Goal: Information Seeking & Learning: Learn about a topic

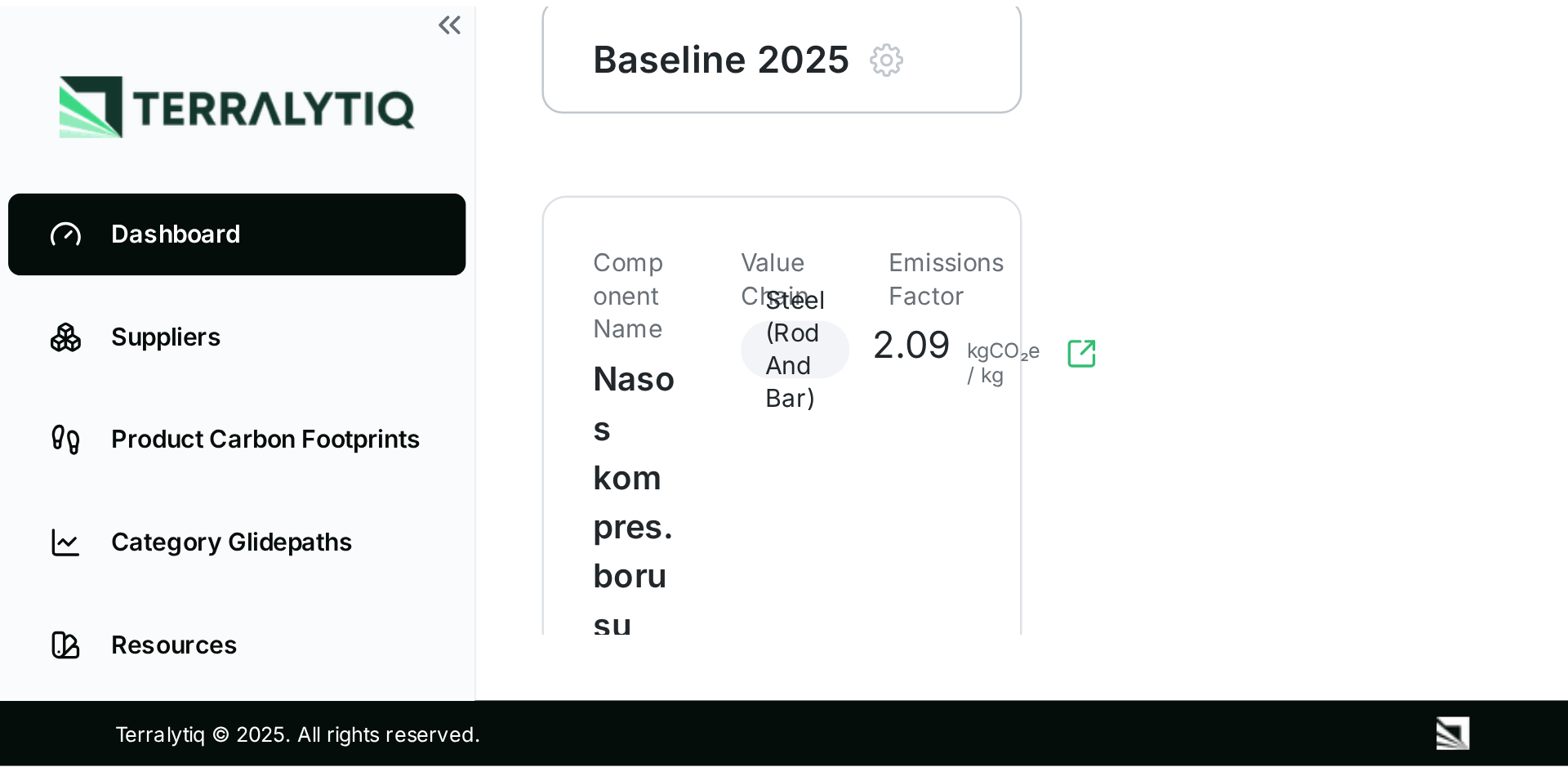
scroll to position [78, 0]
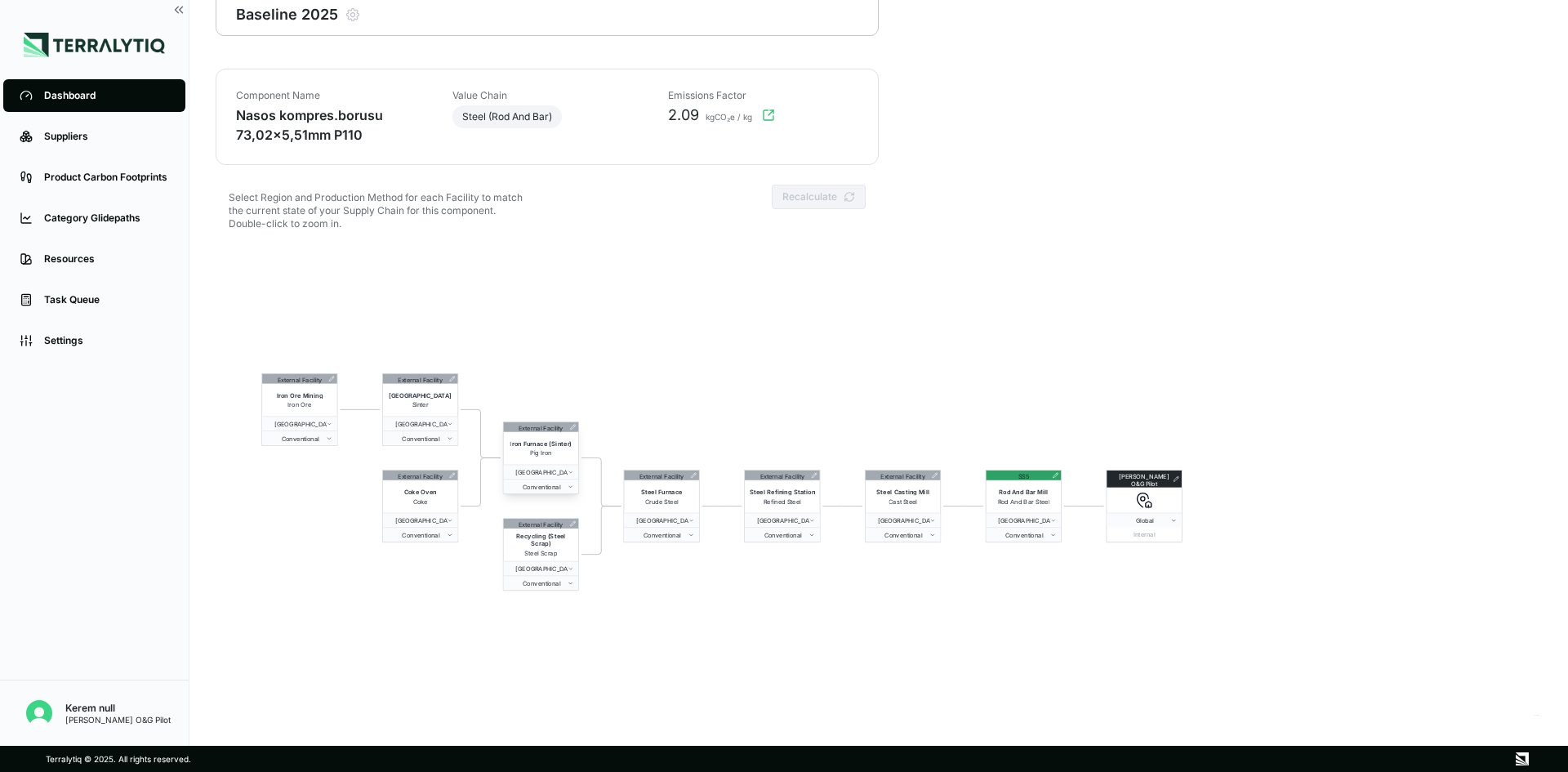
click at [551, 452] on span "Pig Iron" at bounding box center [541, 453] width 22 height 7
click at [109, 178] on div "Product Carbon Footprints" at bounding box center [106, 177] width 125 height 13
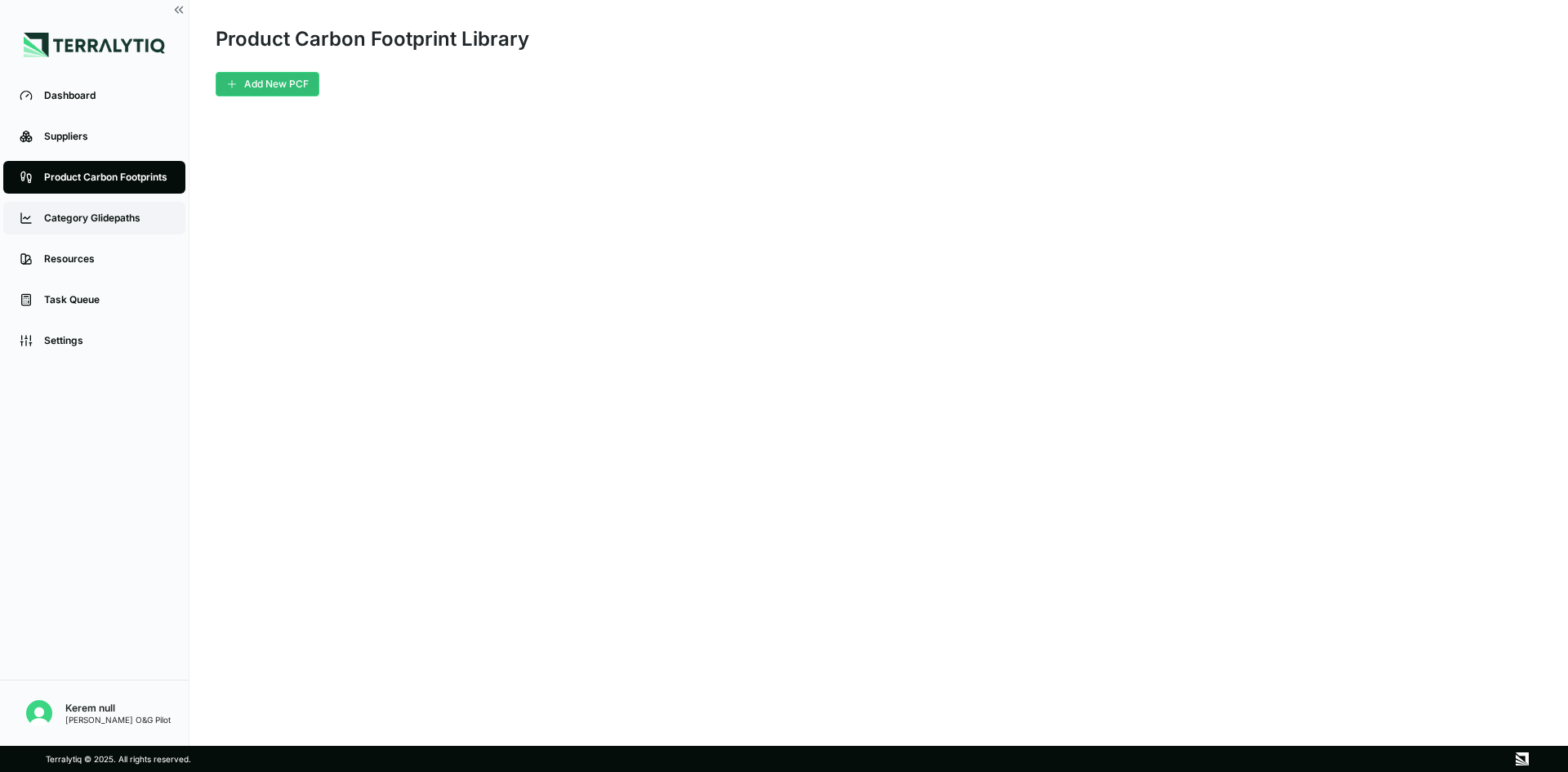
click at [99, 222] on div "Category Glidepaths" at bounding box center [106, 218] width 125 height 13
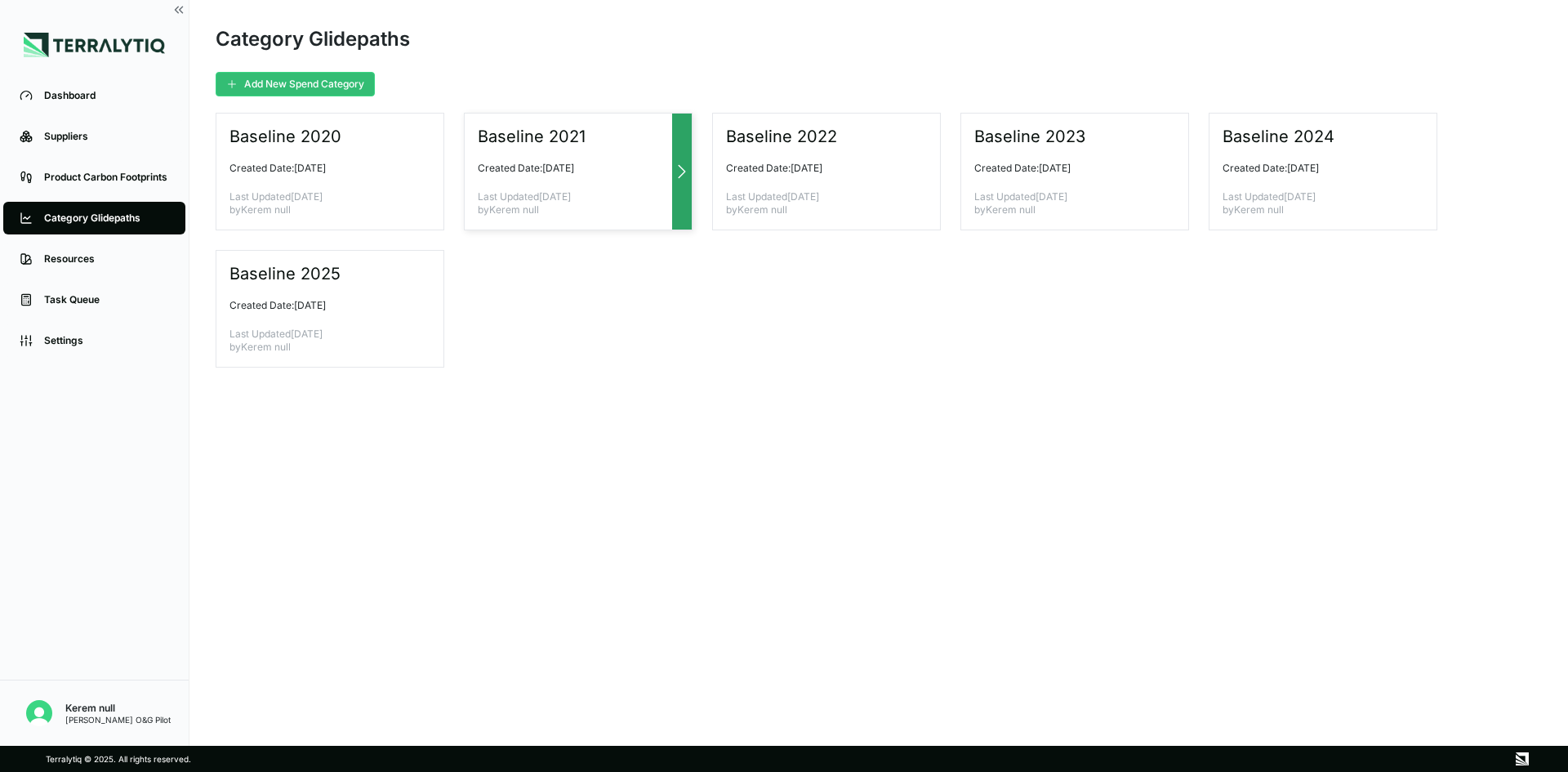
click at [547, 179] on div "Baseline 2021 Created Date: [DATE] Last Updated [DATE] by Kerem null" at bounding box center [578, 171] width 229 height 118
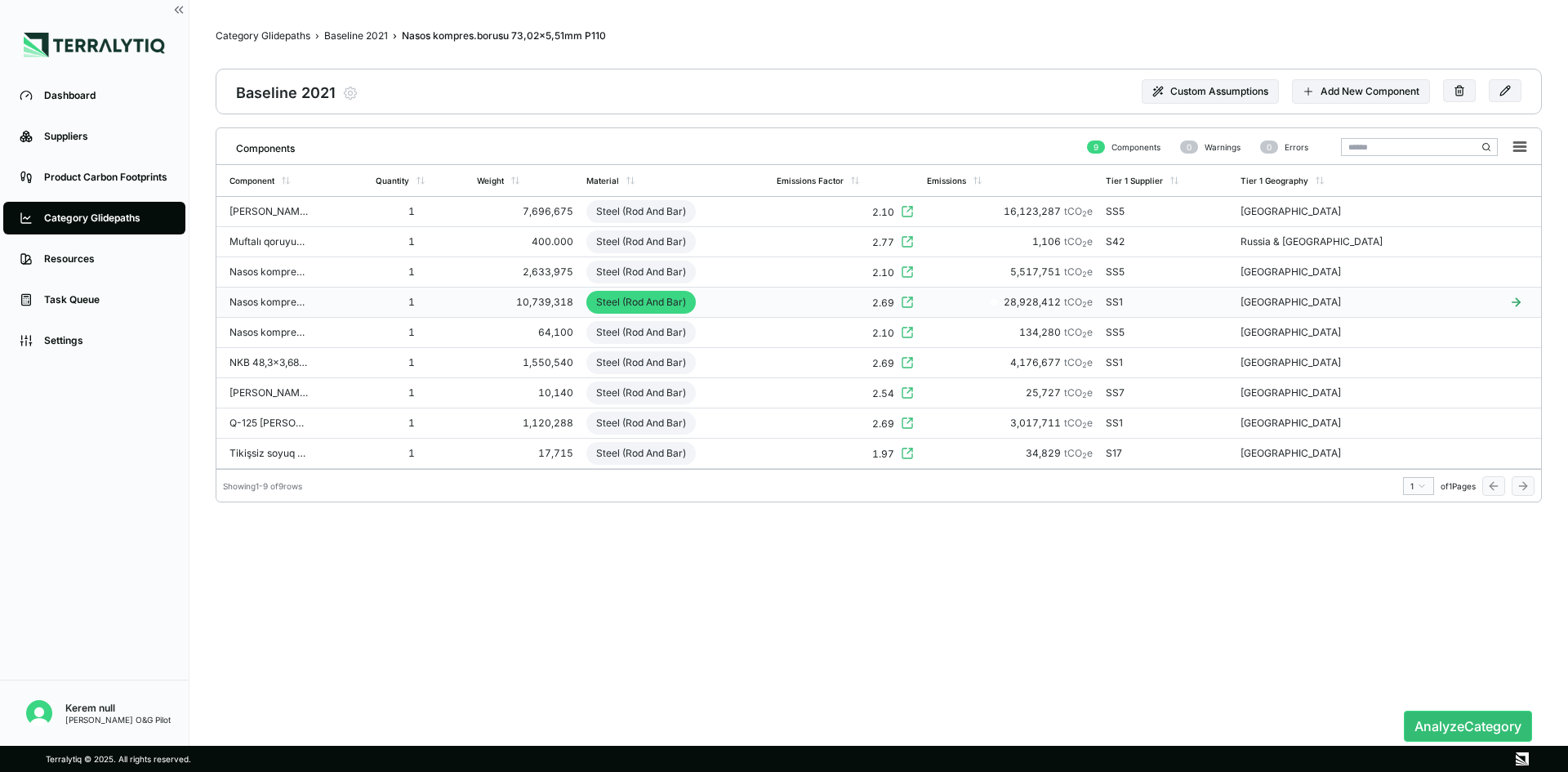
click at [470, 295] on td "1" at bounding box center [419, 302] width 101 height 30
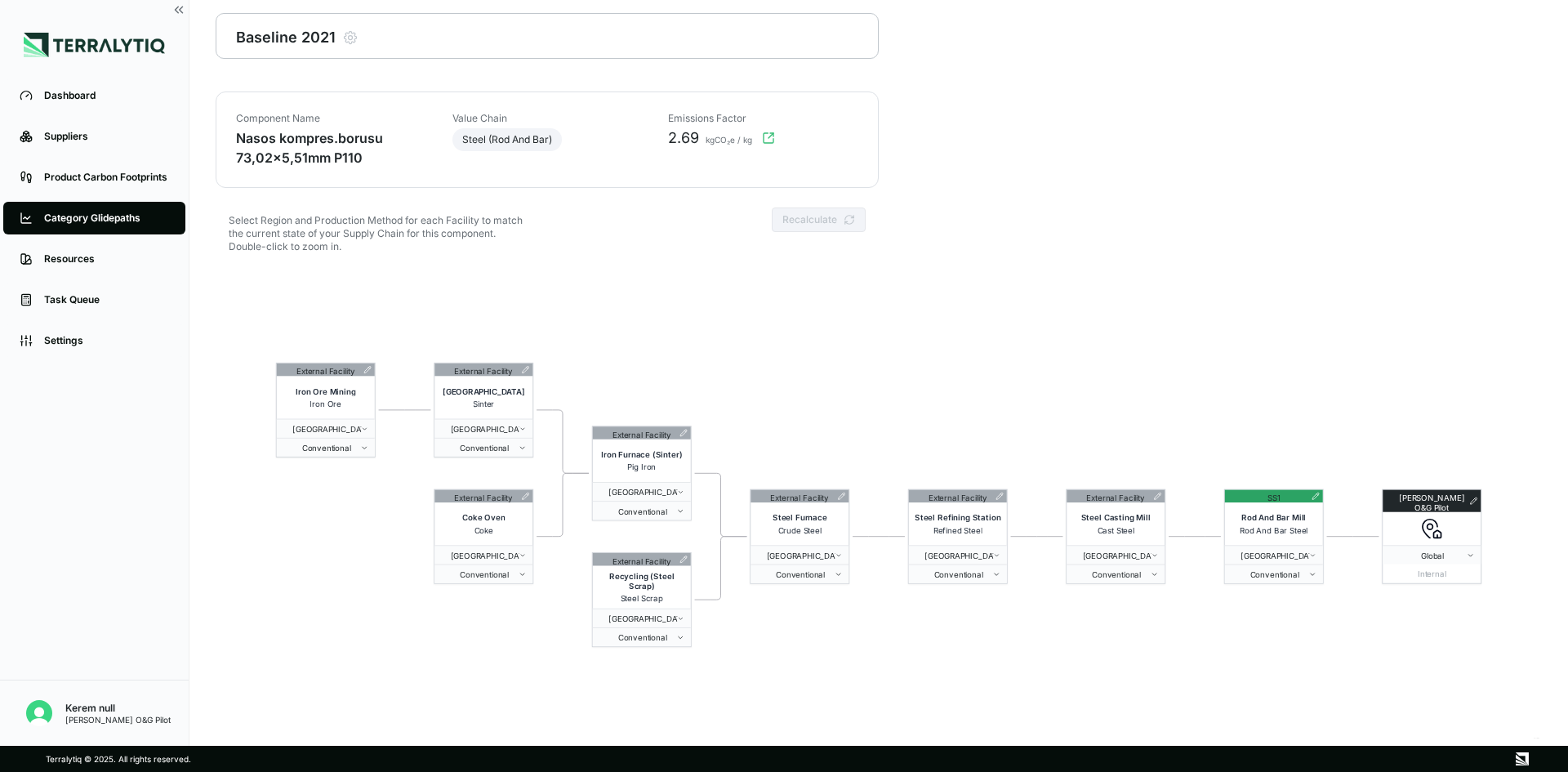
scroll to position [78, 0]
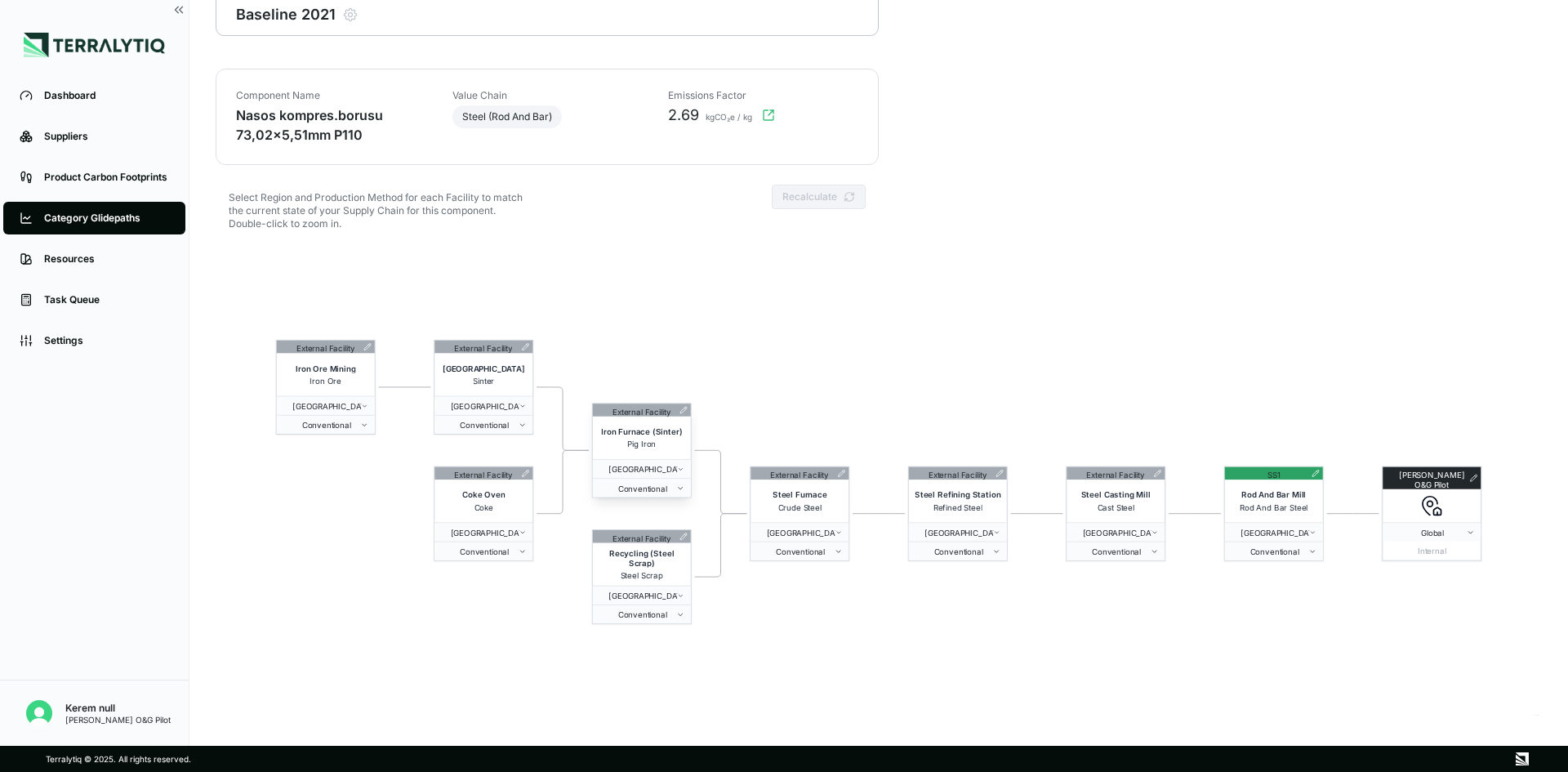
click at [658, 414] on div "External Facility" at bounding box center [642, 410] width 59 height 12
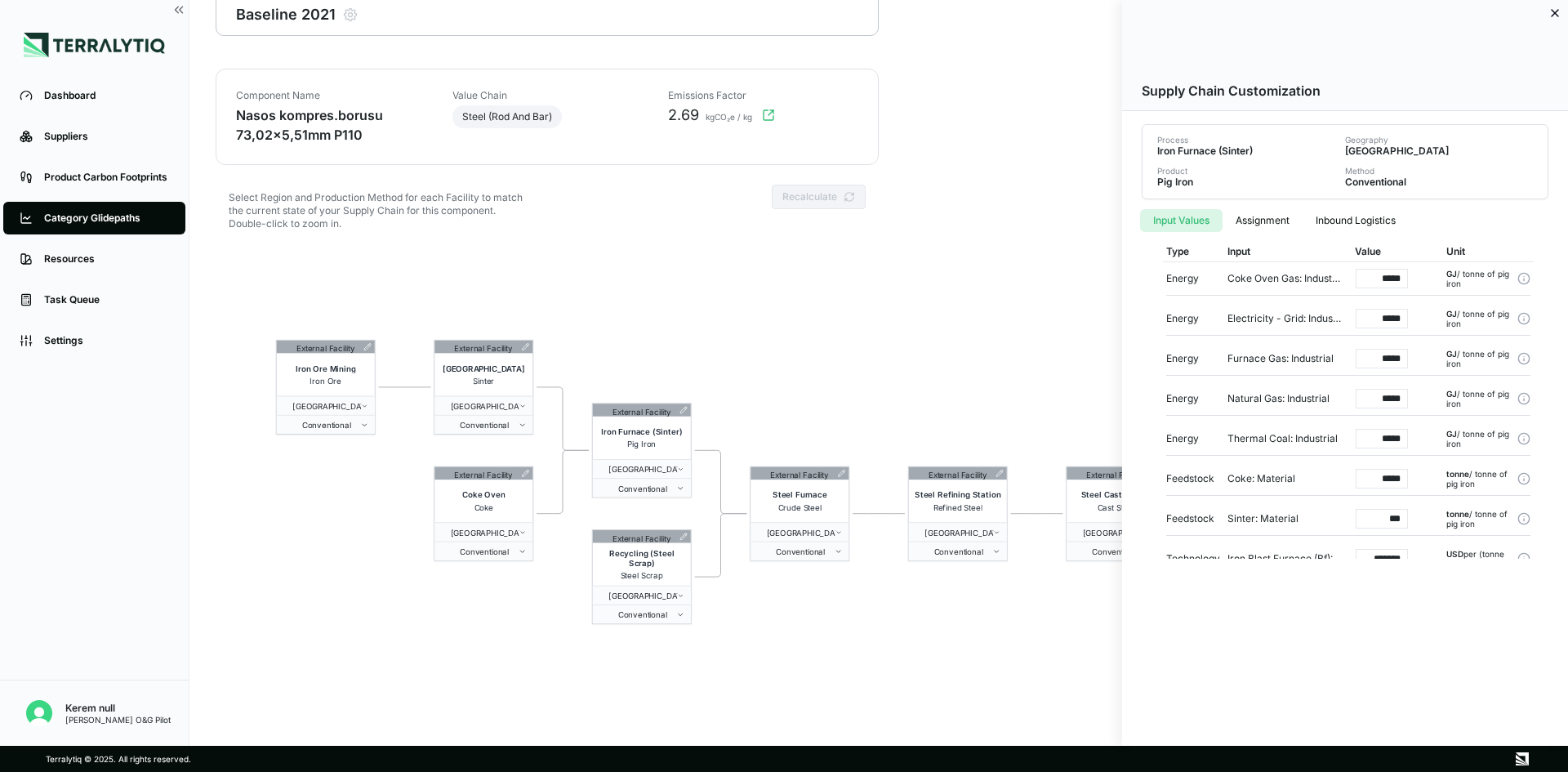
click at [1254, 12] on icon at bounding box center [1555, 12] width 13 height 13
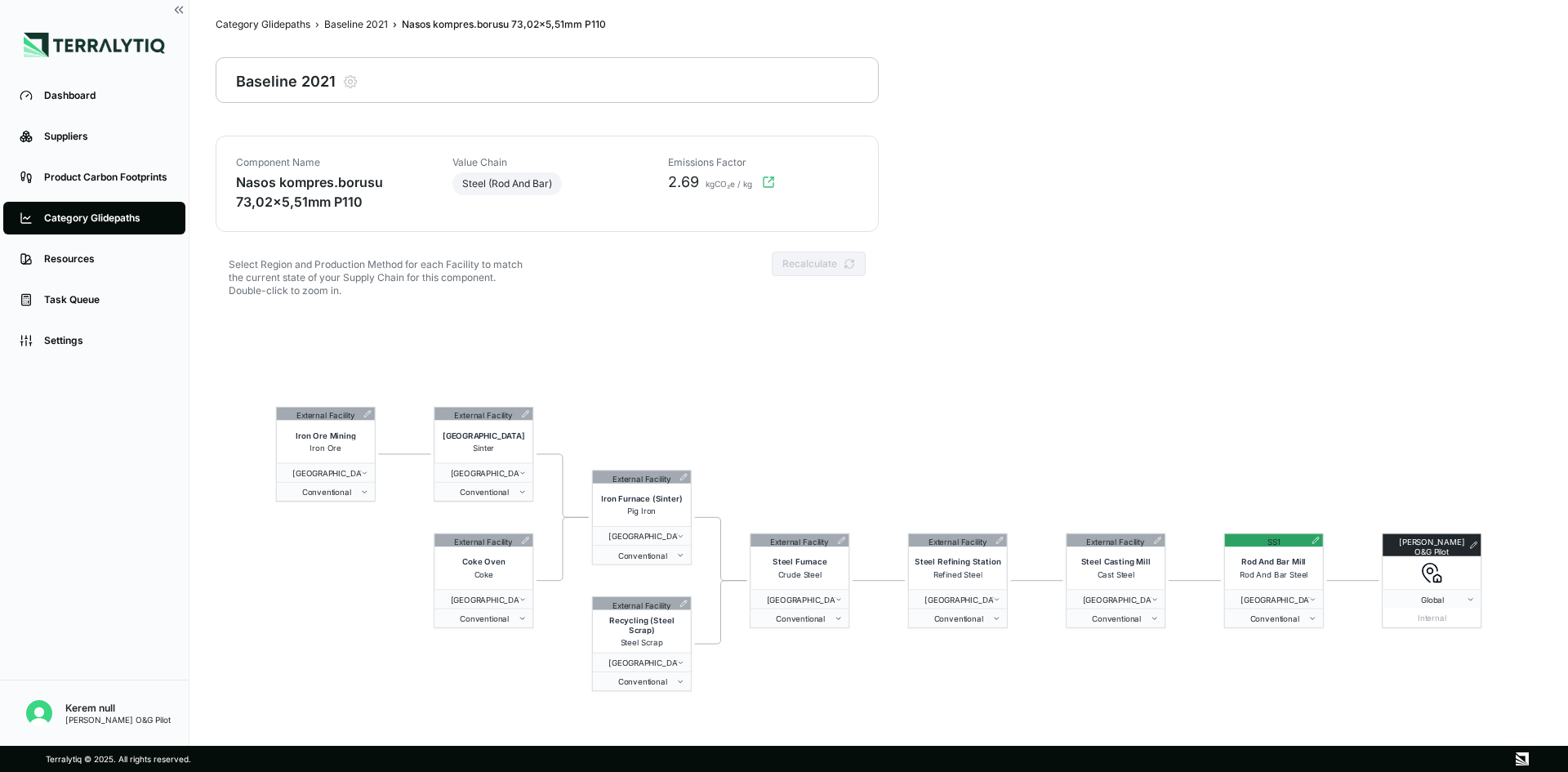
scroll to position [0, 0]
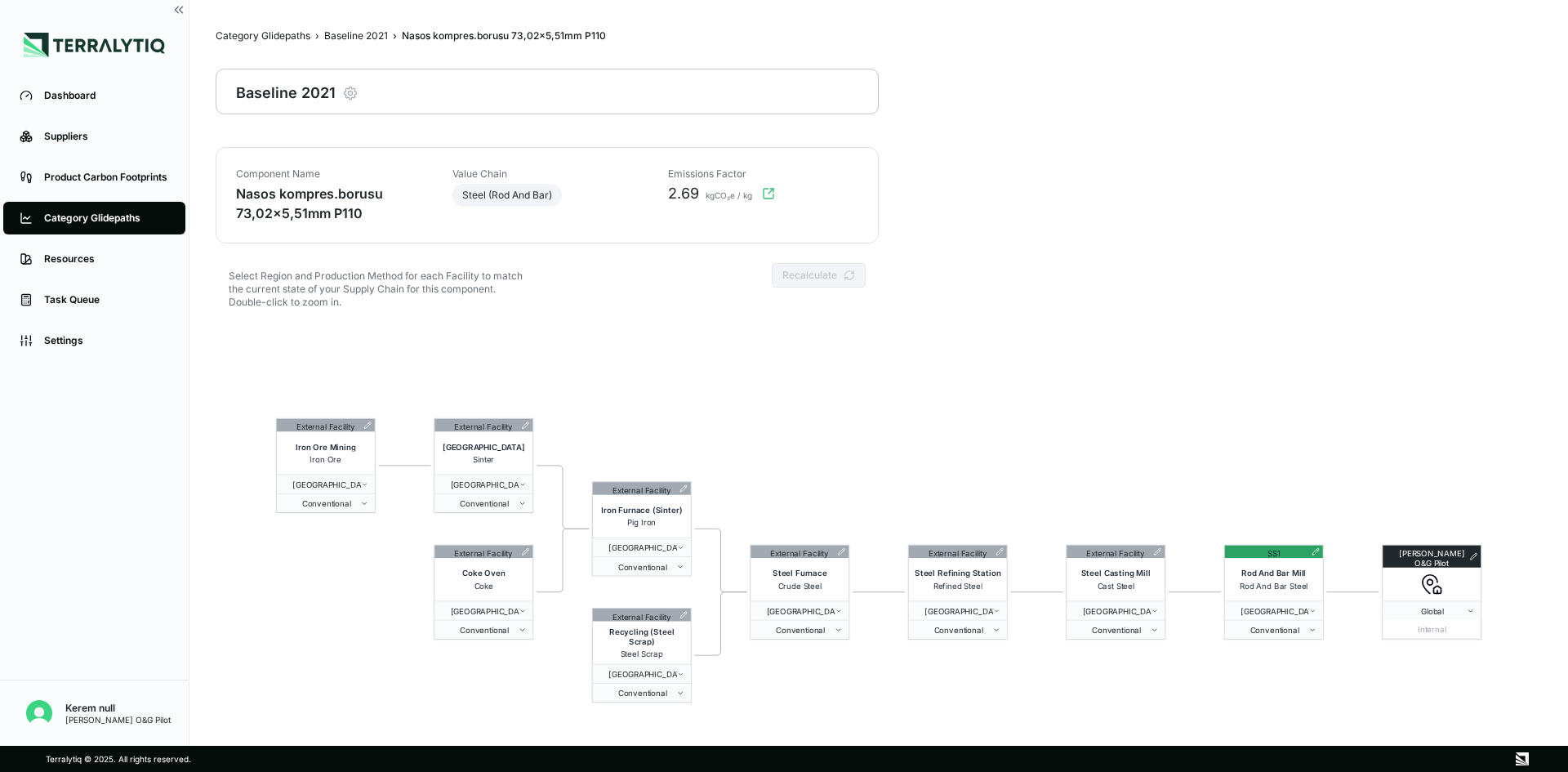
click at [349, 91] on icon "button" at bounding box center [351, 93] width 4 height 4
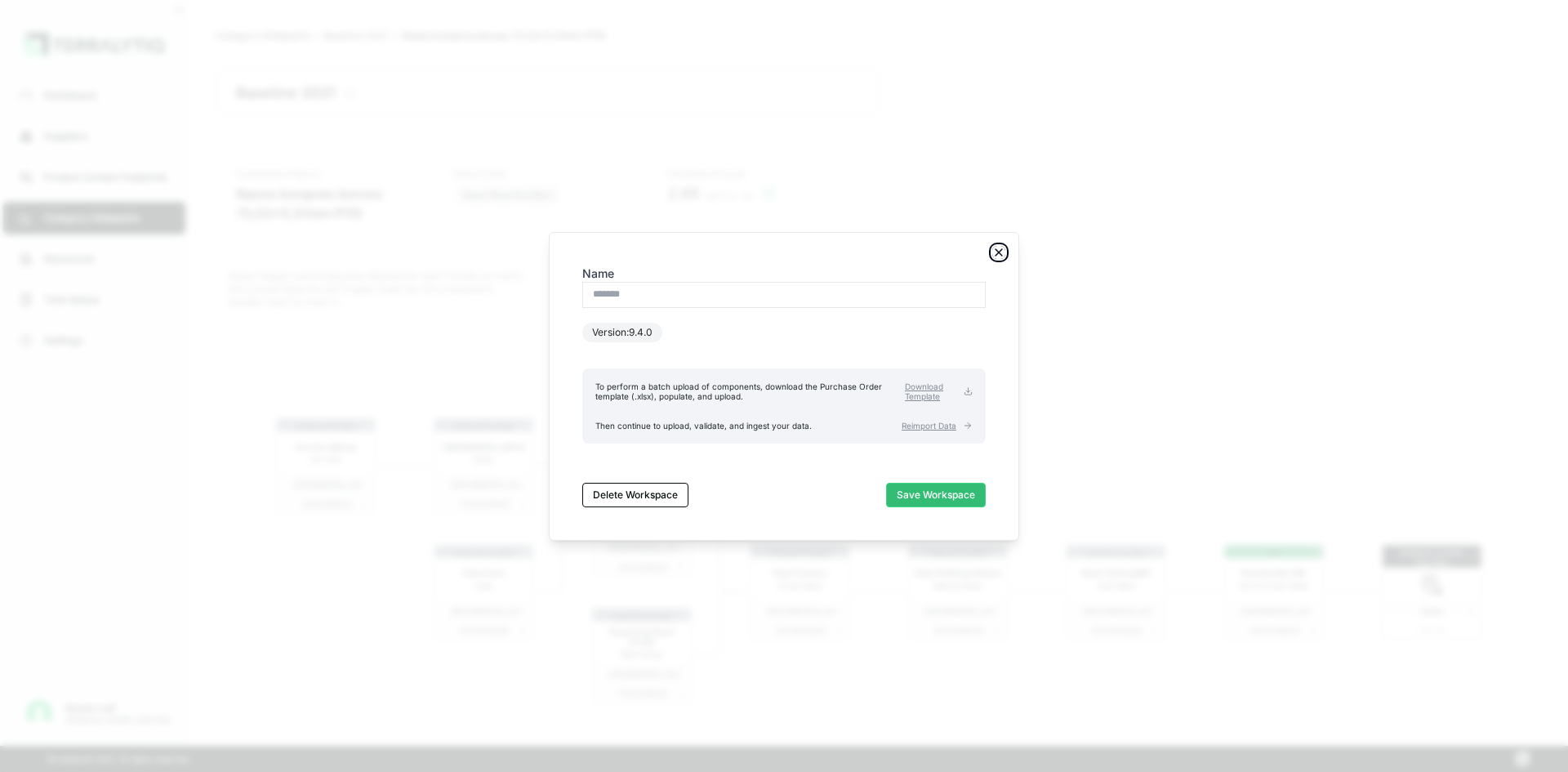
click at [997, 251] on icon "button" at bounding box center [998, 252] width 13 height 13
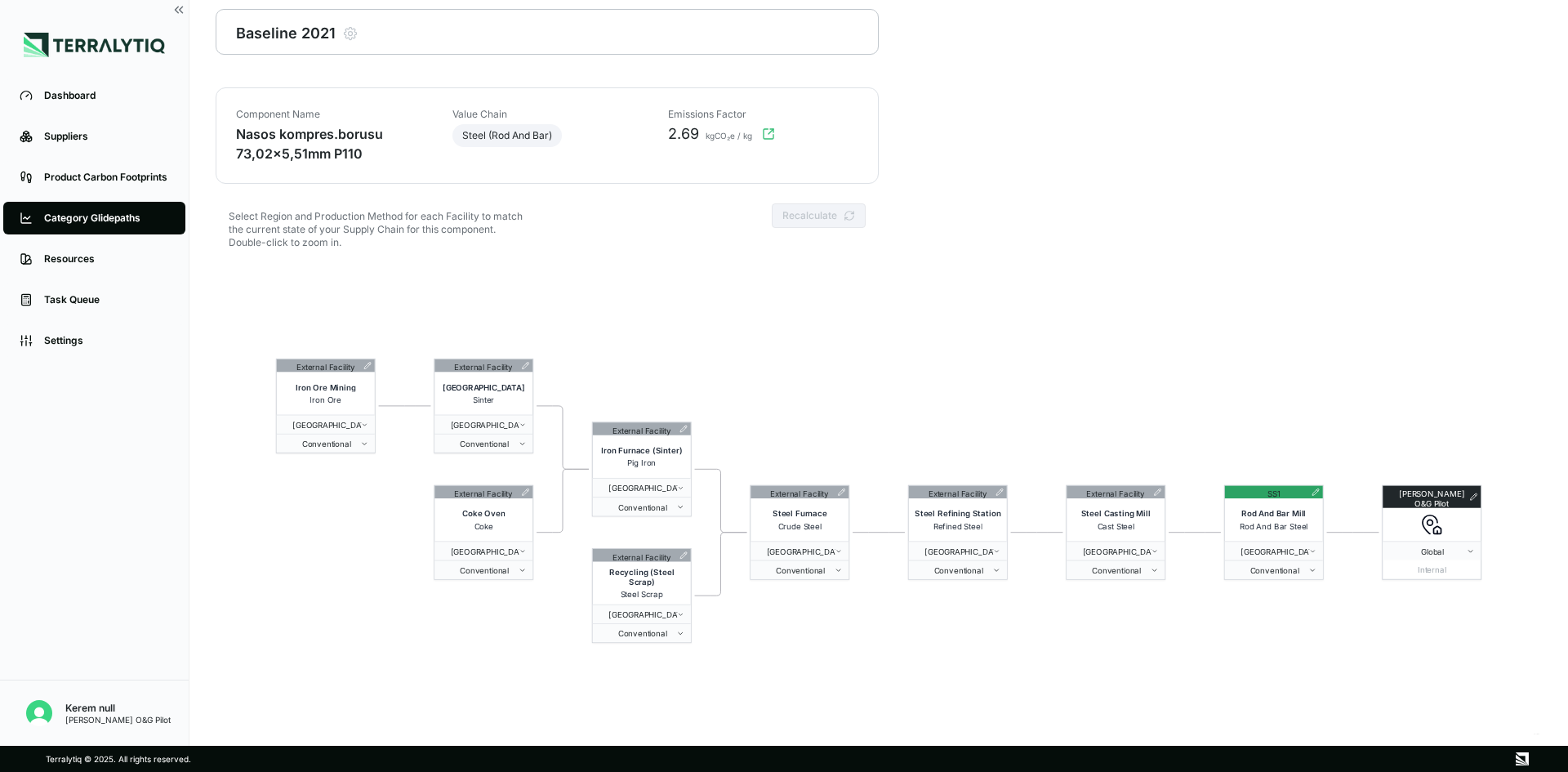
scroll to position [78, 0]
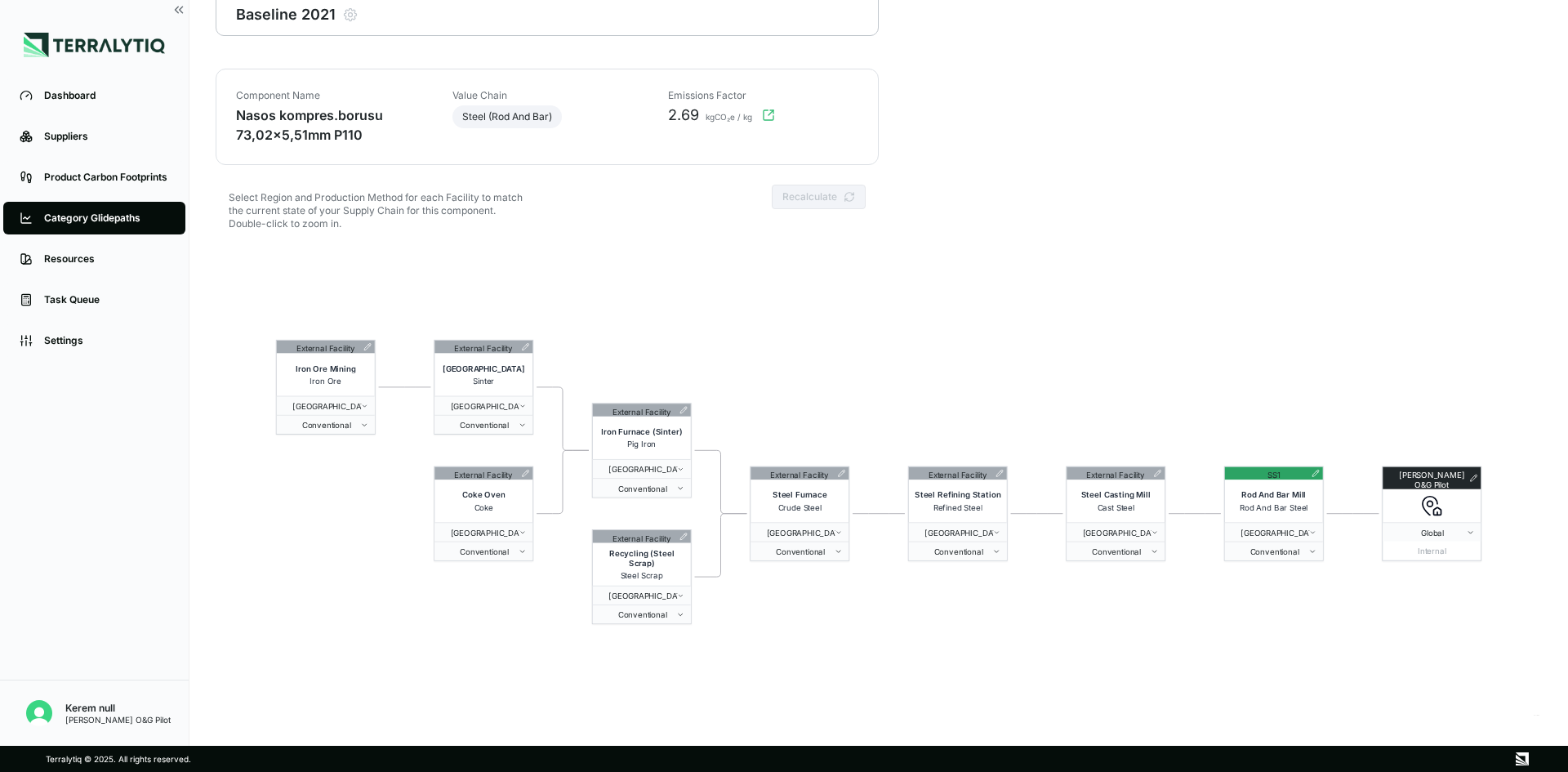
click at [113, 226] on link "Category Glidepaths" at bounding box center [94, 218] width 182 height 33
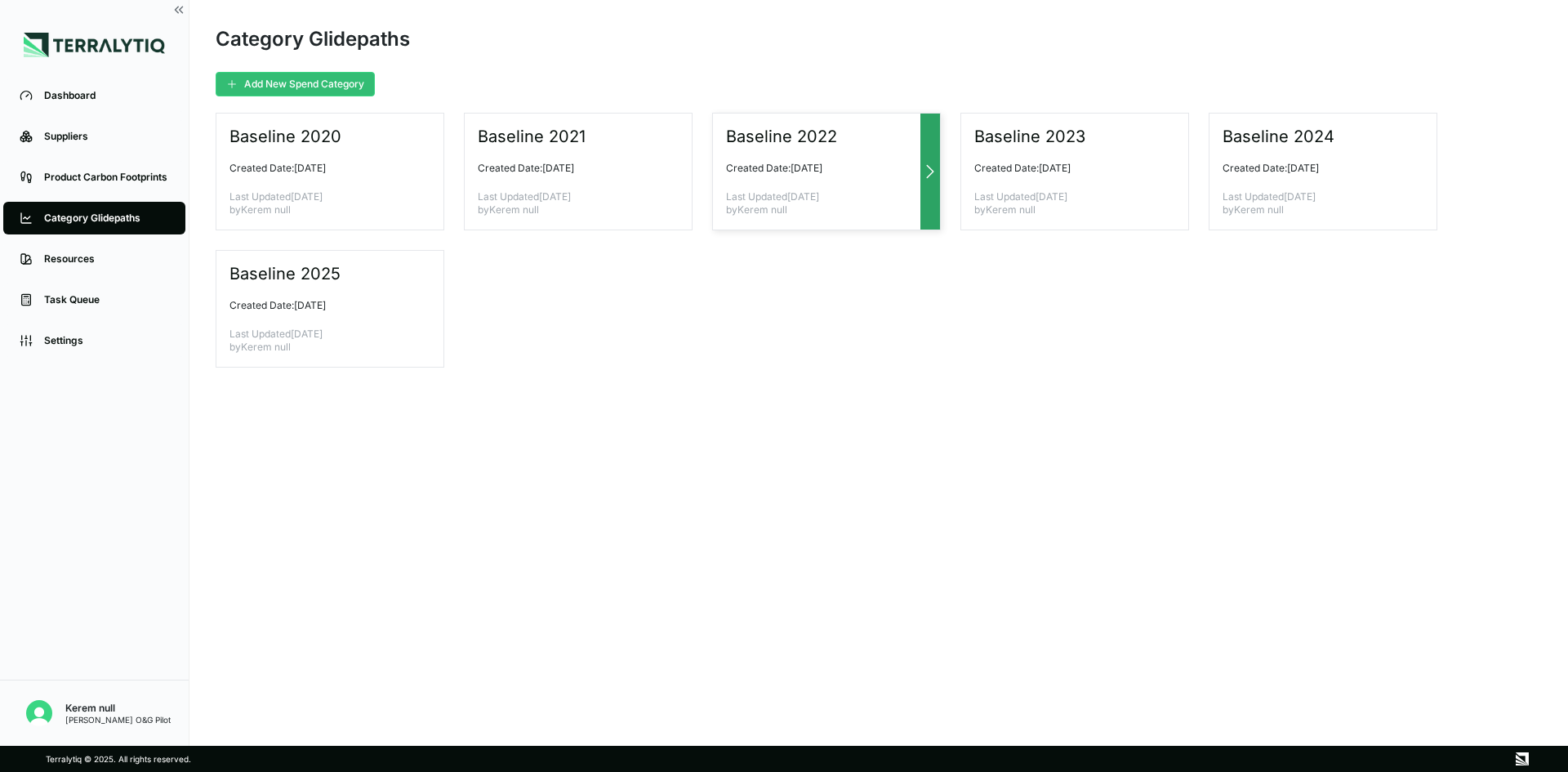
click at [757, 155] on div "Baseline 2022 Created Date: [DATE] Last Updated [DATE] by Kerem null" at bounding box center [826, 171] width 229 height 118
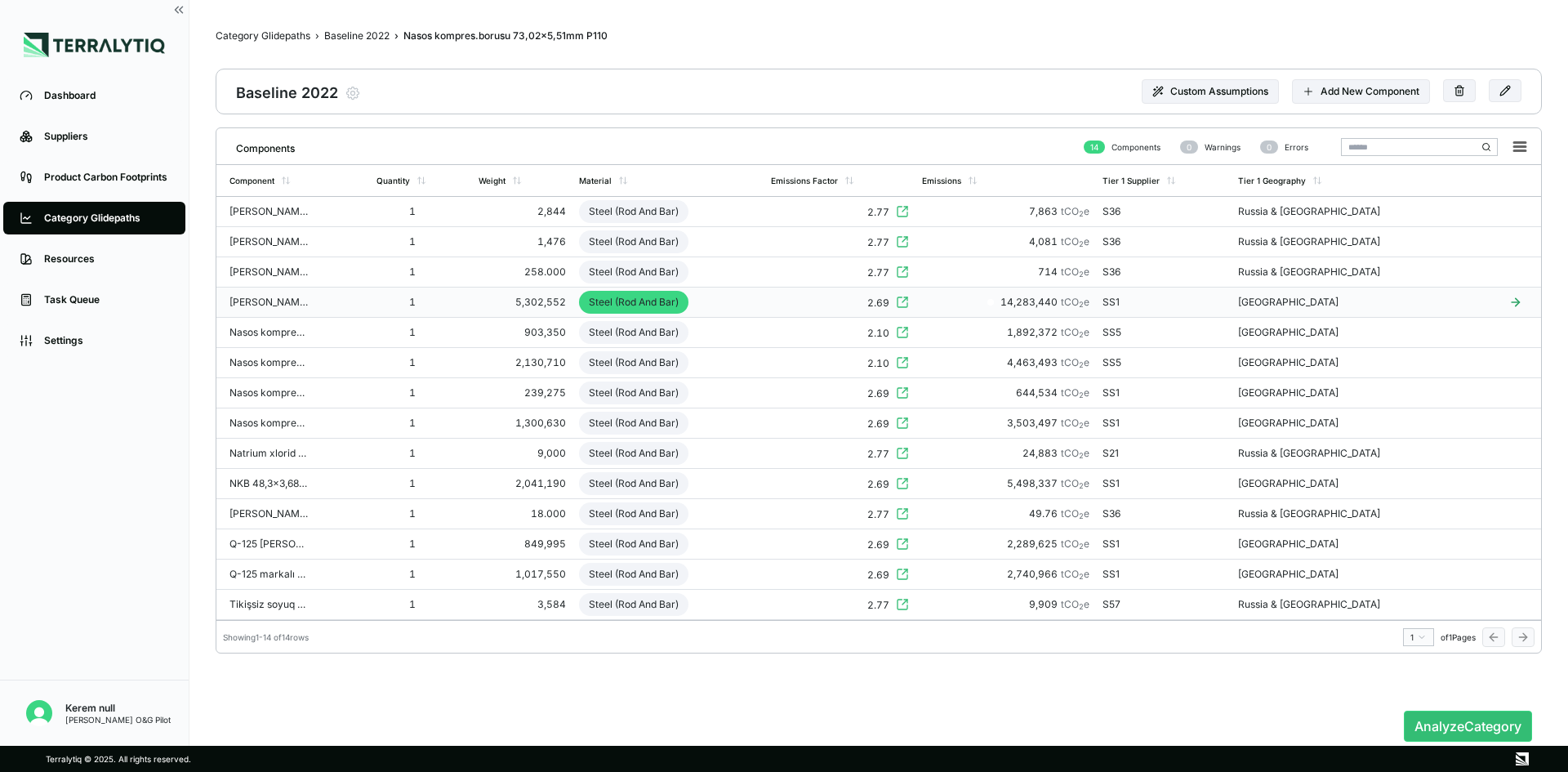
click at [634, 296] on div "Steel (Rod And Bar)" at bounding box center [634, 302] width 110 height 23
